Goal: Task Accomplishment & Management: Use online tool/utility

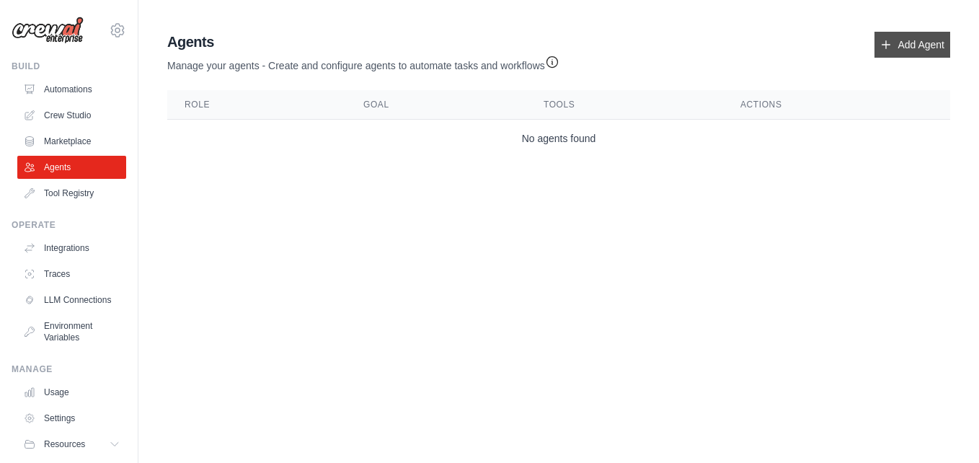
click at [898, 45] on link "Add Agent" at bounding box center [913, 45] width 76 height 26
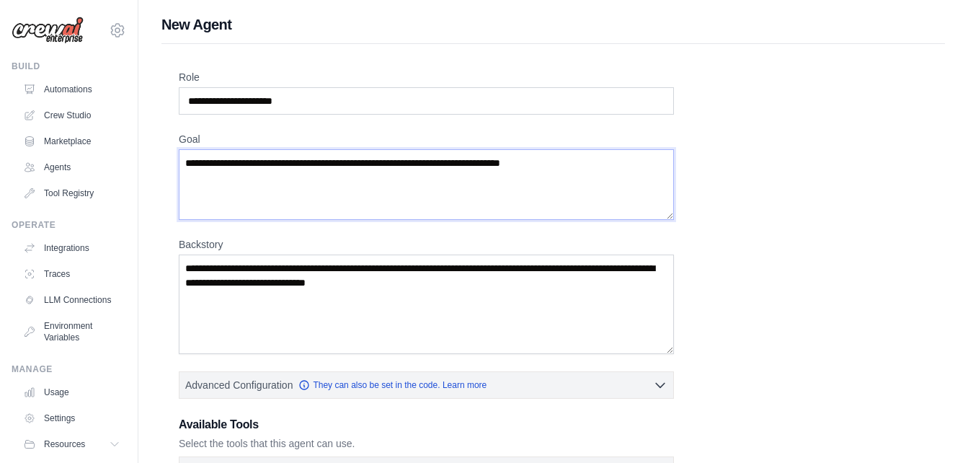
click at [495, 194] on textarea "Goal" at bounding box center [426, 184] width 495 height 71
drag, startPoint x: 495, startPoint y: 194, endPoint x: 675, endPoint y: 98, distance: 204.2
click at [675, 98] on div "Role Goal [GEOGRAPHIC_DATA] Advanced Configuration They can also be set in the …" at bounding box center [553, 389] width 749 height 639
click at [673, 103] on input "Role" at bounding box center [426, 100] width 495 height 27
click at [673, 131] on div "Role Goal [GEOGRAPHIC_DATA] Advanced Configuration They can also be set in the …" at bounding box center [553, 389] width 749 height 639
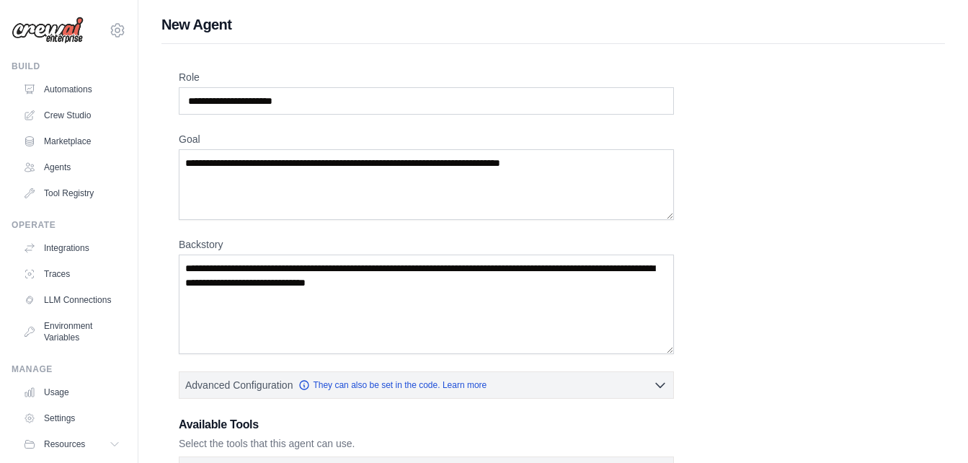
click at [673, 131] on div "Role Goal [GEOGRAPHIC_DATA] Advanced Configuration They can also be set in the …" at bounding box center [553, 389] width 749 height 639
